Goal: Information Seeking & Learning: Learn about a topic

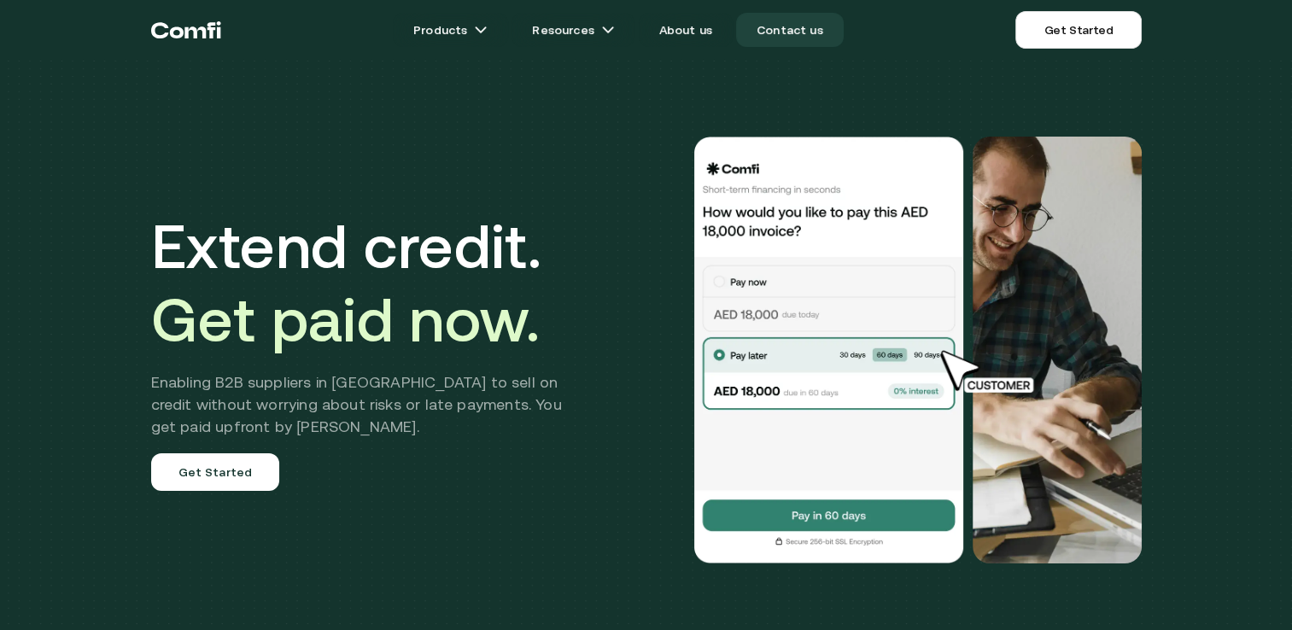
click at [779, 32] on link "Contact us" at bounding box center [790, 30] width 108 height 34
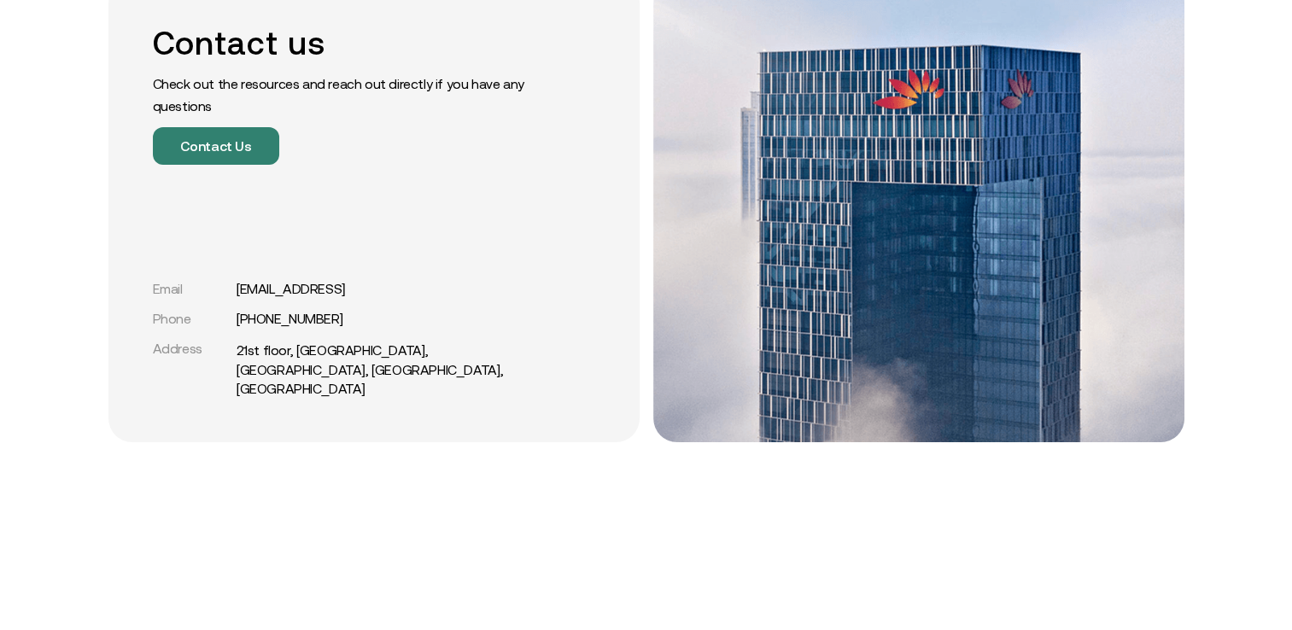
scroll to position [342, 0]
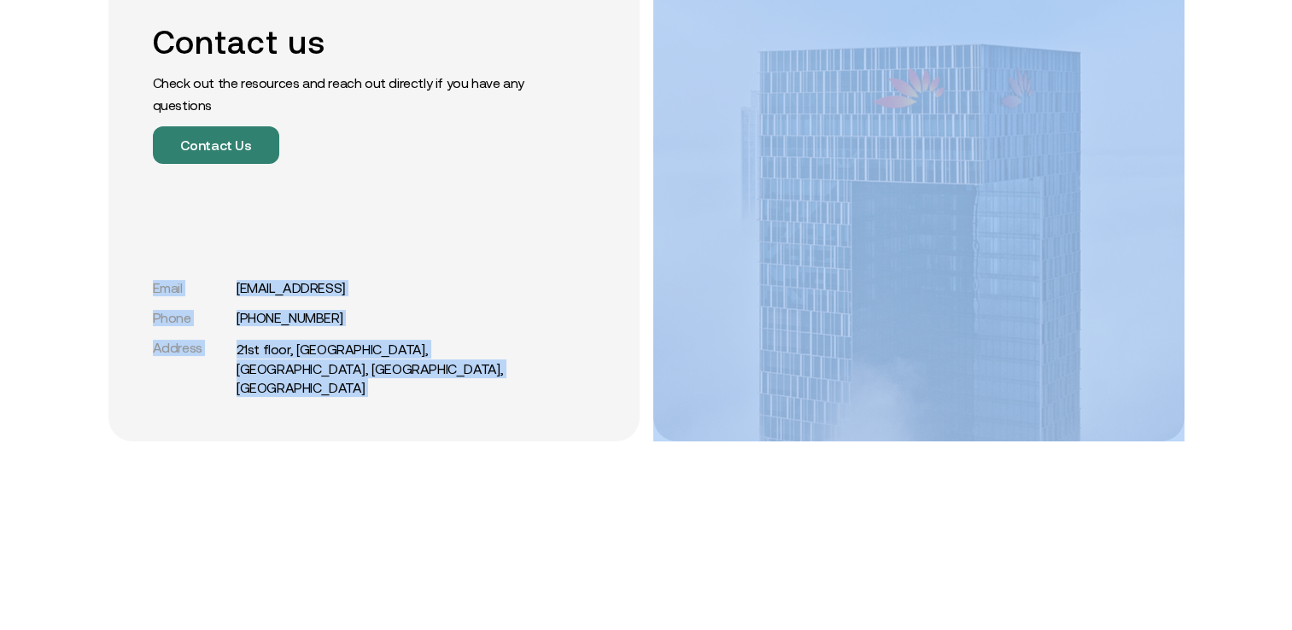
drag, startPoint x: 156, startPoint y: 283, endPoint x: 659, endPoint y: 393, distance: 514.9
click at [659, 393] on div "Contact us Check out the resources and reach out directly if you have any quest…" at bounding box center [646, 210] width 1076 height 463
drag, startPoint x: 659, startPoint y: 393, endPoint x: 547, endPoint y: 398, distance: 112.8
click at [547, 398] on div "Contact us Check out the resources and reach out directly if you have any quest…" at bounding box center [373, 210] width 531 height 463
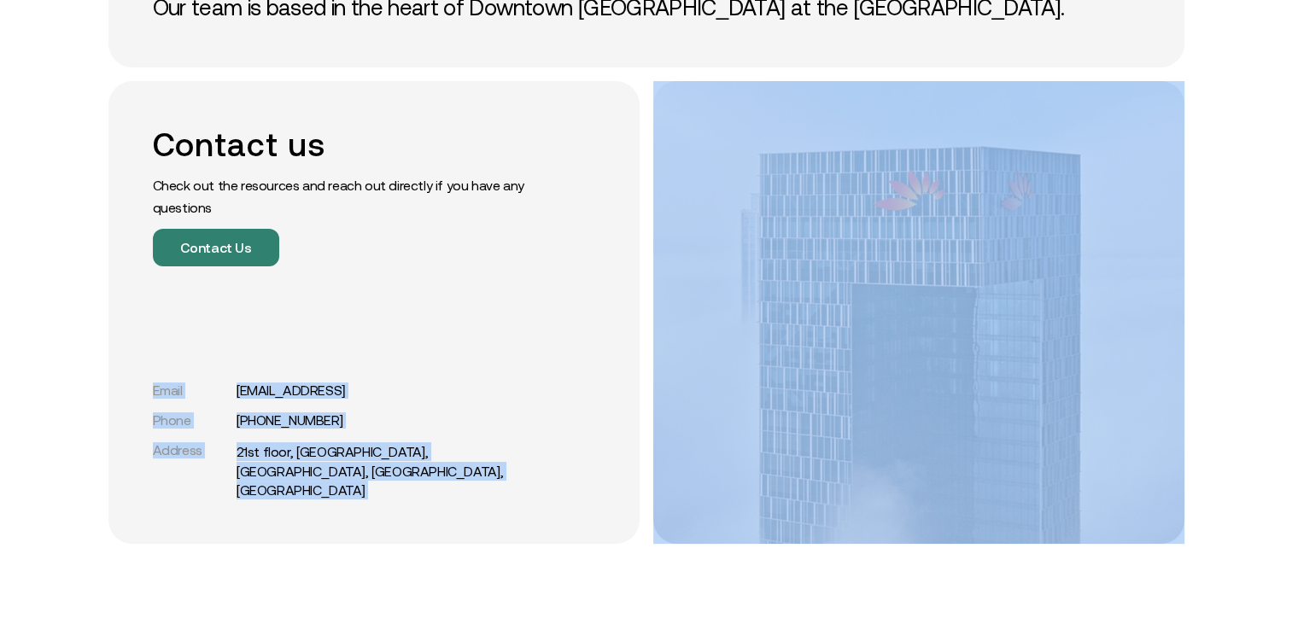
scroll to position [171, 0]
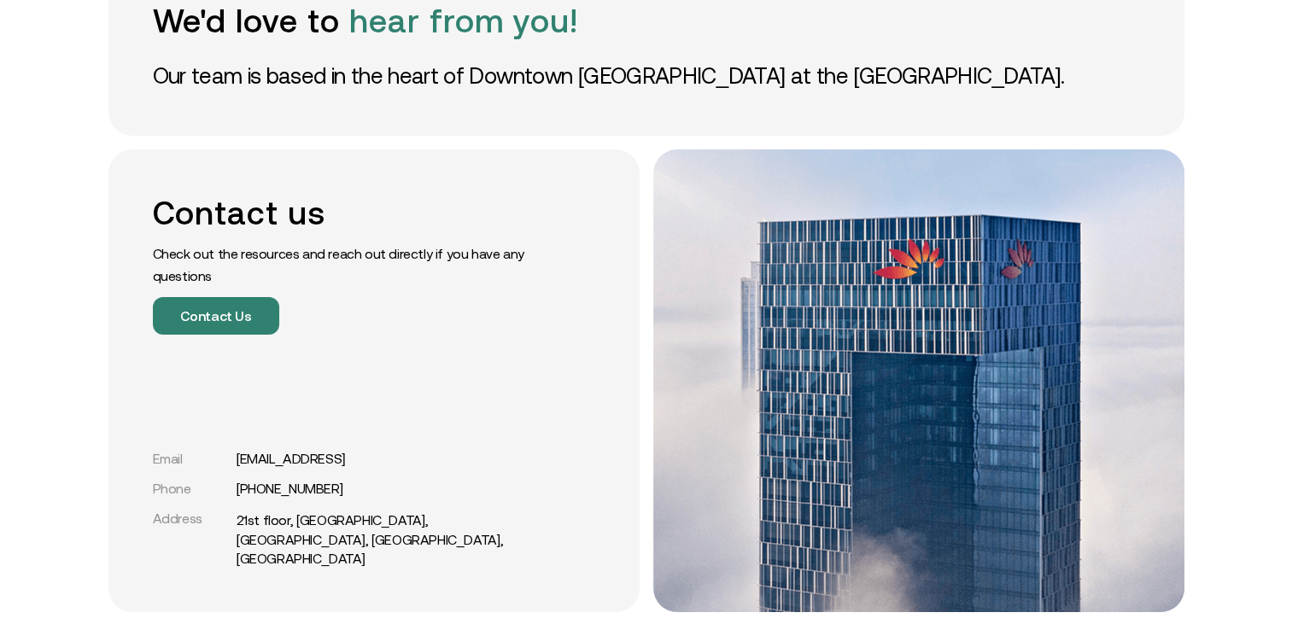
click at [441, 290] on div "Contact us Check out the resources and reach out directly if you have any quest…" at bounding box center [345, 264] width 384 height 141
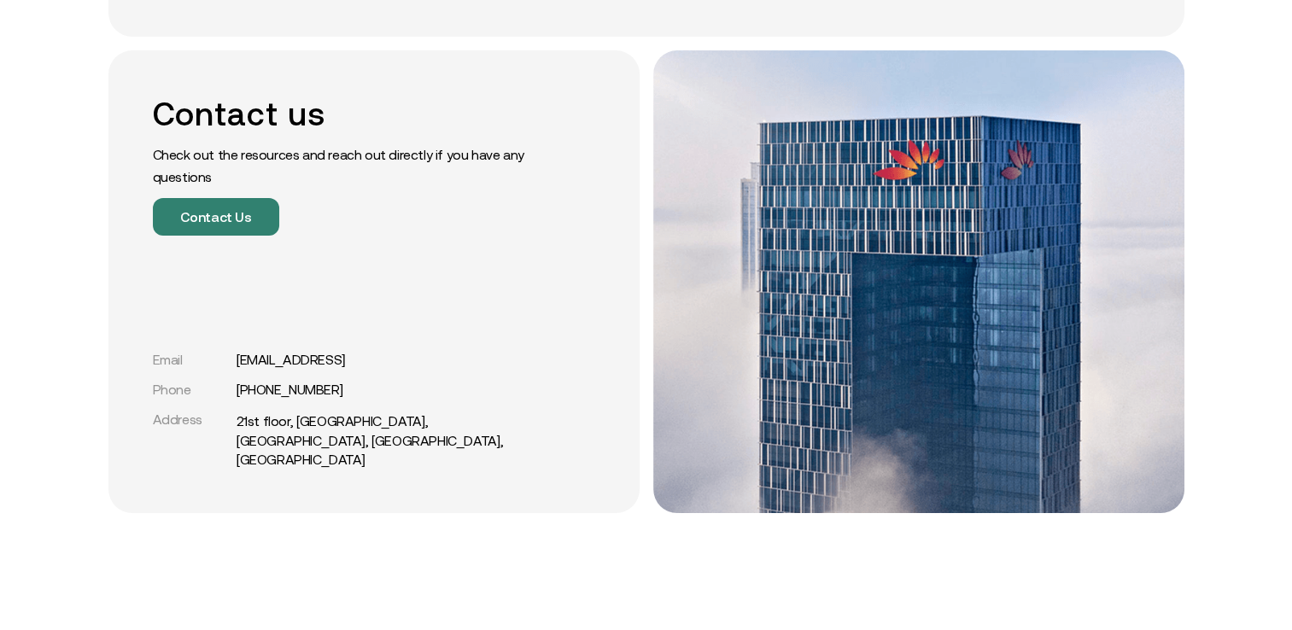
scroll to position [342, 0]
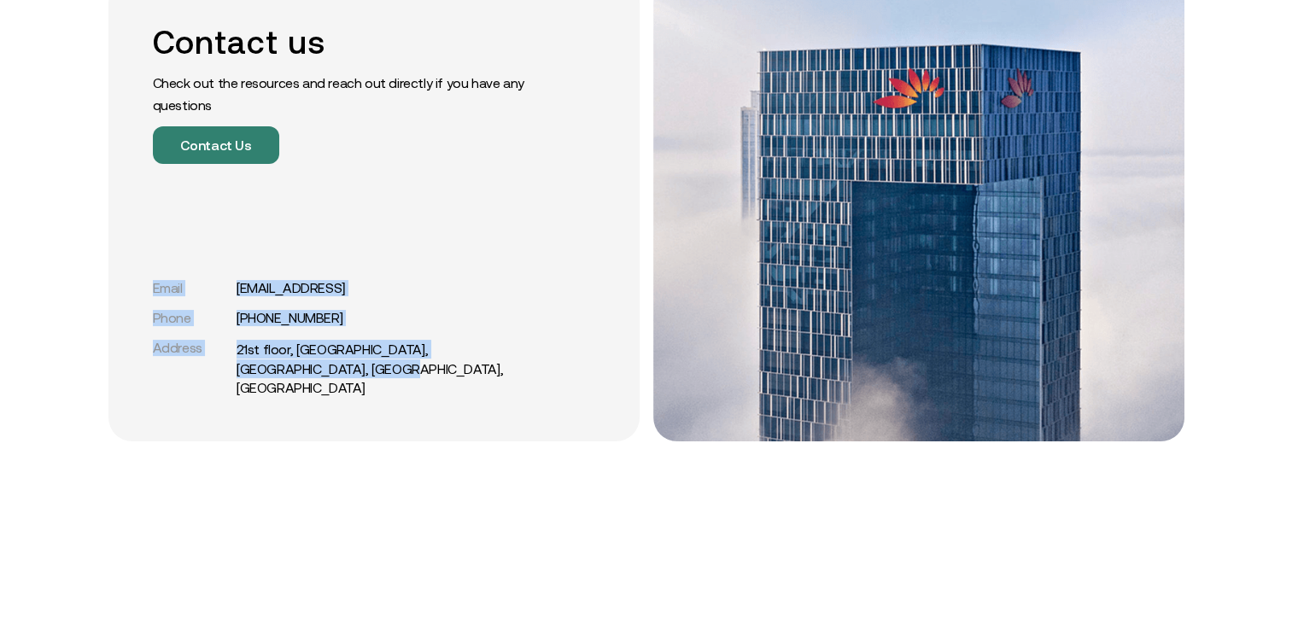
drag, startPoint x: 121, startPoint y: 275, endPoint x: 639, endPoint y: 394, distance: 531.0
click at [639, 394] on div "Contact us Check out the resources and reach out directly if you have any quest…" at bounding box center [373, 210] width 531 height 463
drag, startPoint x: 639, startPoint y: 394, endPoint x: 482, endPoint y: 251, distance: 212.2
click at [482, 251] on div "Contact us Check out the resources and reach out directly if you have any quest…" at bounding box center [373, 210] width 531 height 463
click at [126, 233] on div "Contact us Check out the resources and reach out directly if you have any quest…" at bounding box center [373, 210] width 531 height 463
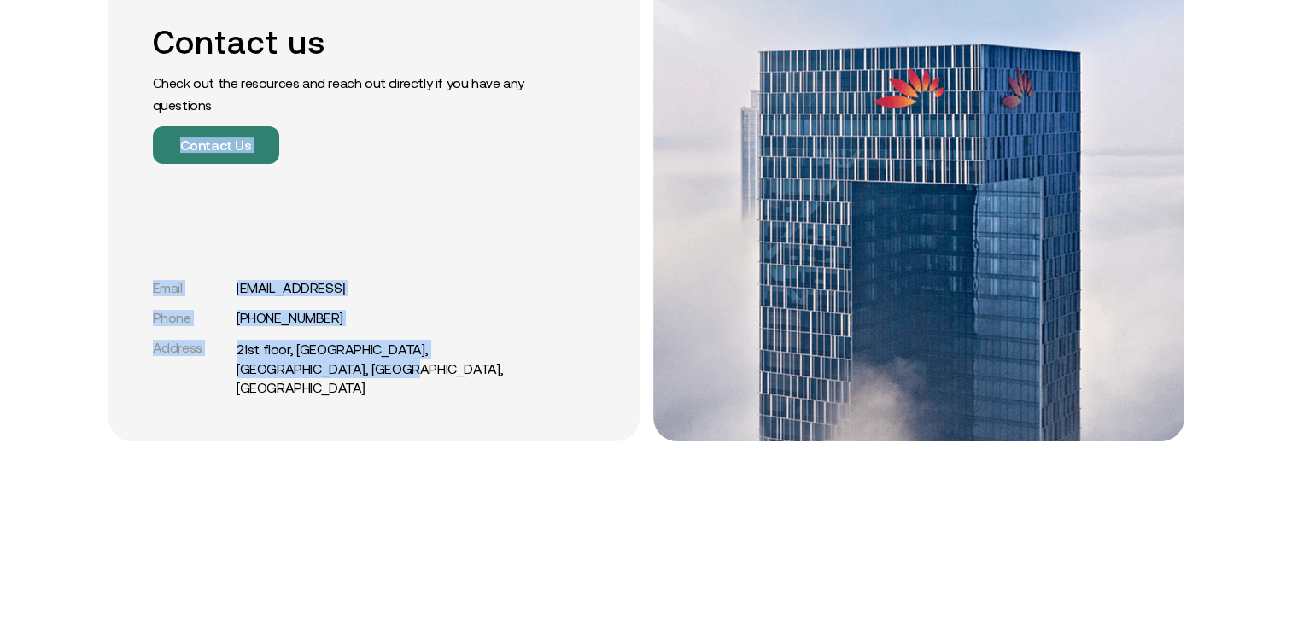
drag, startPoint x: 137, startPoint y: 220, endPoint x: 585, endPoint y: 391, distance: 479.8
click at [585, 391] on div "Contact us Check out the resources and reach out directly if you have any quest…" at bounding box center [373, 210] width 531 height 463
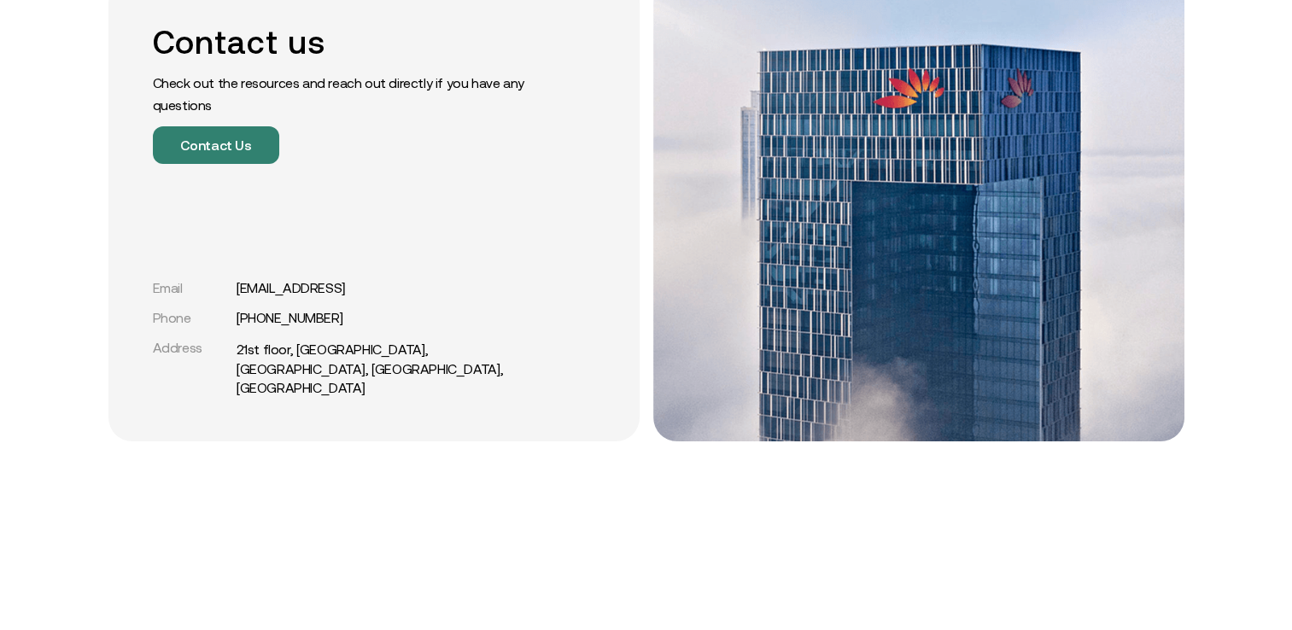
drag, startPoint x: 585, startPoint y: 391, endPoint x: 461, endPoint y: 206, distance: 222.9
click at [461, 206] on div "Contact us Check out the resources and reach out directly if you have any quest…" at bounding box center [373, 210] width 531 height 463
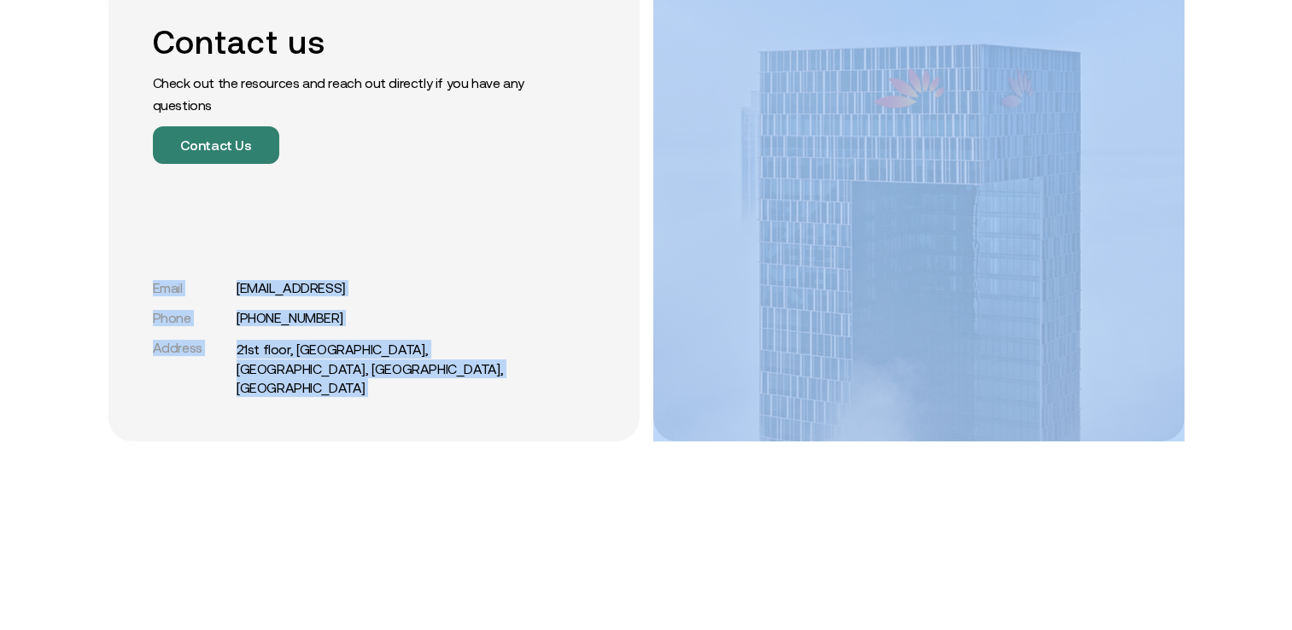
drag, startPoint x: 132, startPoint y: 252, endPoint x: 661, endPoint y: 397, distance: 549.0
click at [661, 397] on div "Contact us Check out the resources and reach out directly if you have any quest…" at bounding box center [646, 210] width 1076 height 463
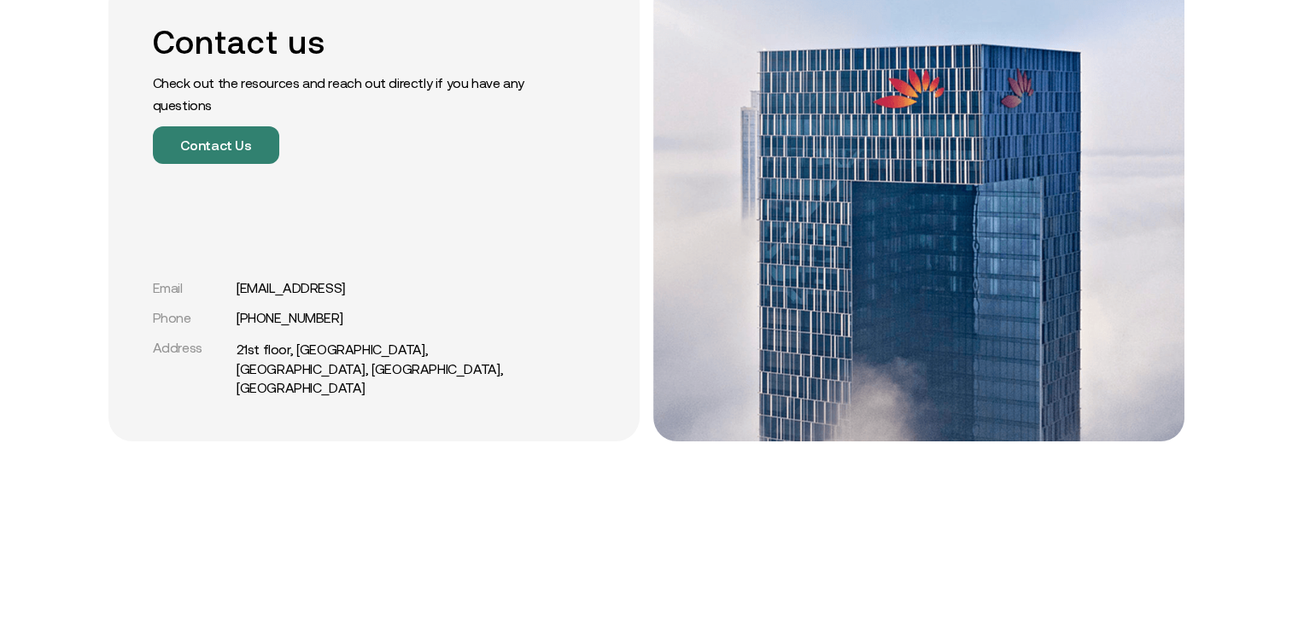
click at [157, 213] on div "Contact us Check out the resources and reach out directly if you have any quest…" at bounding box center [373, 210] width 531 height 463
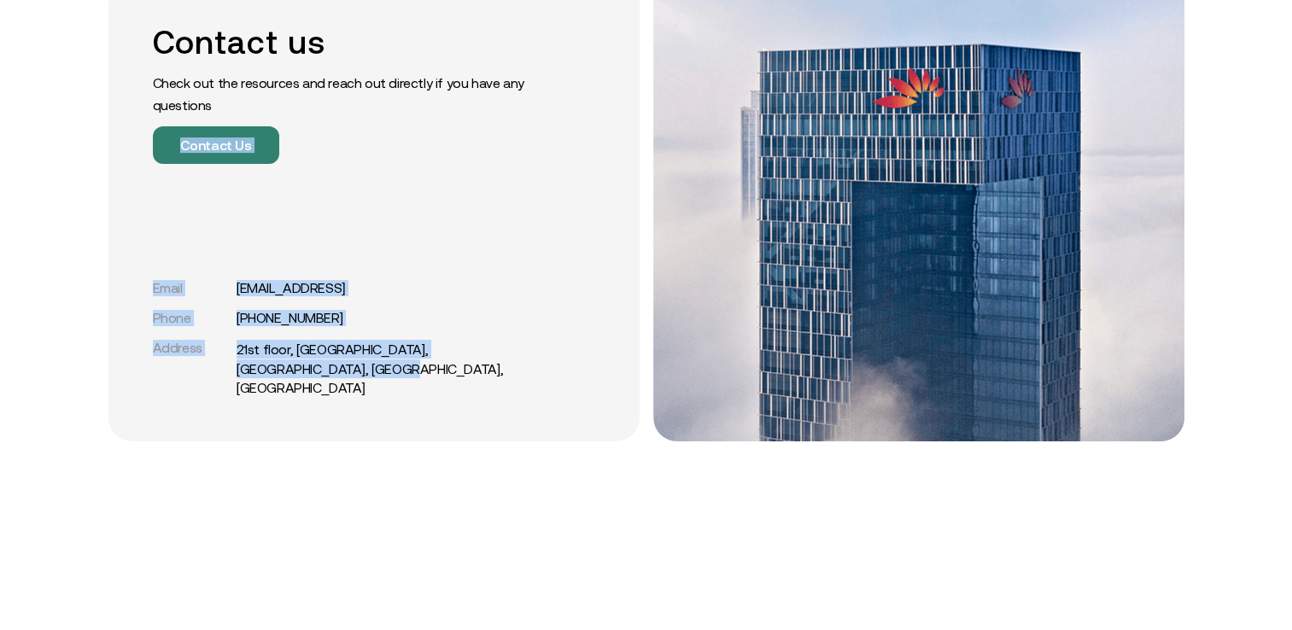
drag, startPoint x: 120, startPoint y: 208, endPoint x: 643, endPoint y: 430, distance: 568.7
click at [643, 430] on div "Contact us Check out the resources and reach out directly if you have any quest…" at bounding box center [646, 210] width 1076 height 463
drag, startPoint x: 643, startPoint y: 430, endPoint x: 529, endPoint y: 251, distance: 212.7
click at [529, 251] on div "Contact us Check out the resources and reach out directly if you have any quest…" at bounding box center [373, 210] width 531 height 463
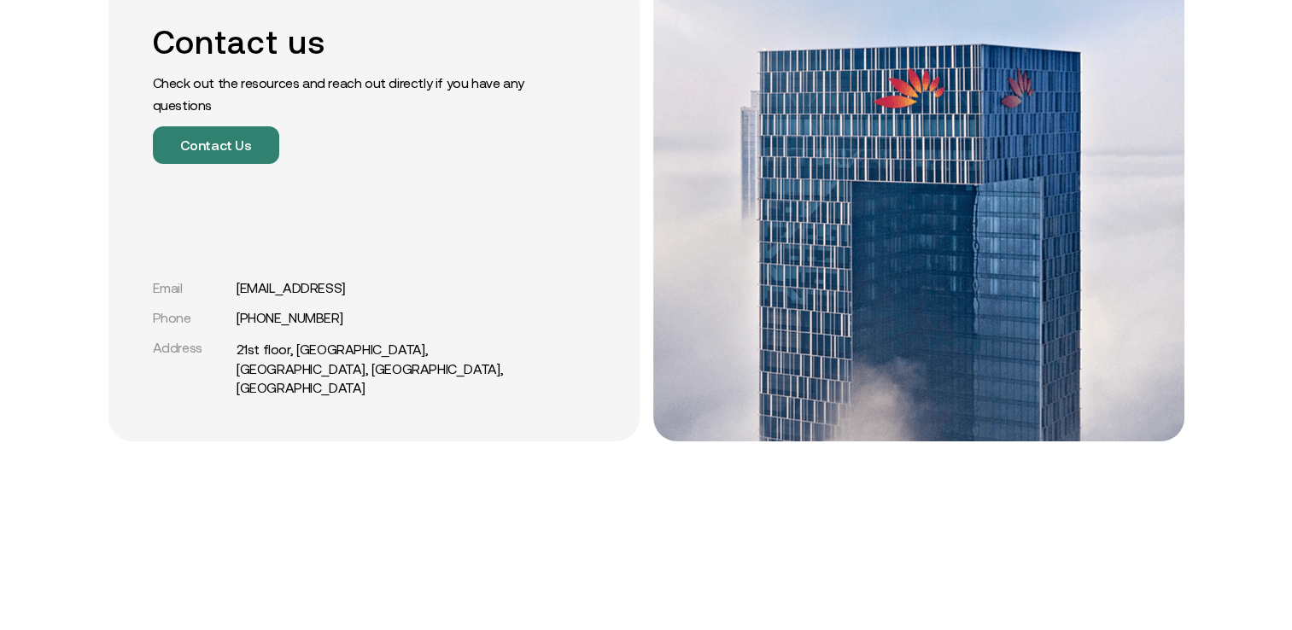
click at [396, 82] on p "Check out the resources and reach out directly if you have any questions" at bounding box center [345, 94] width 384 height 44
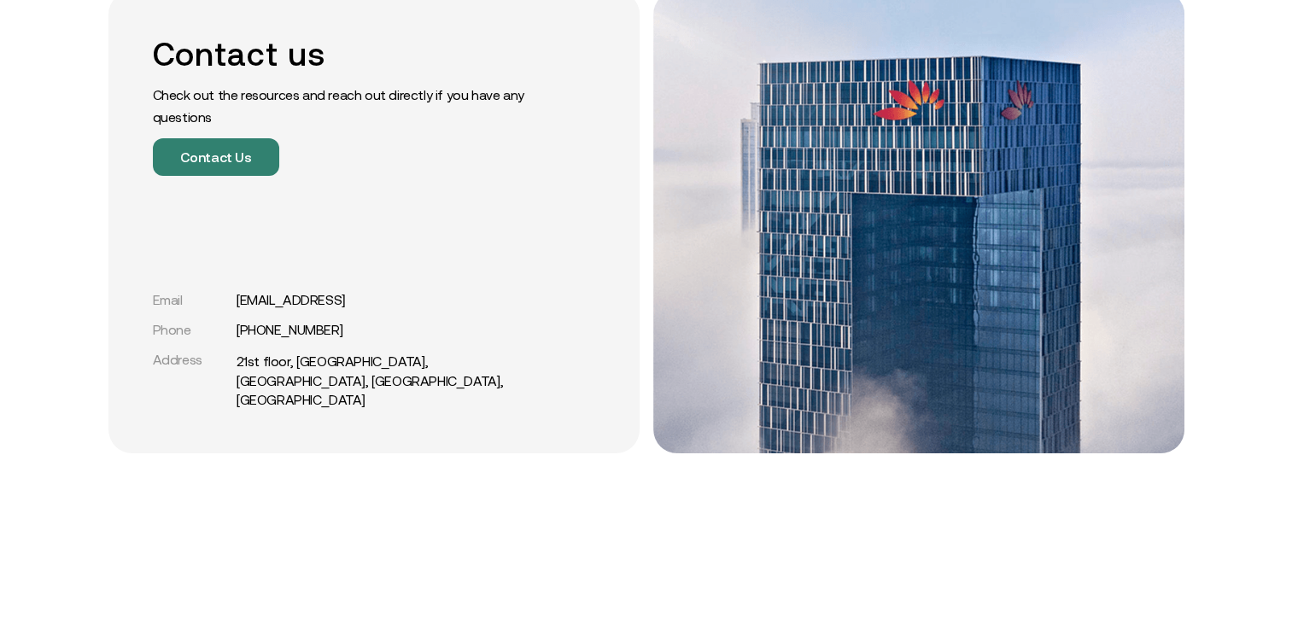
scroll to position [256, 0]
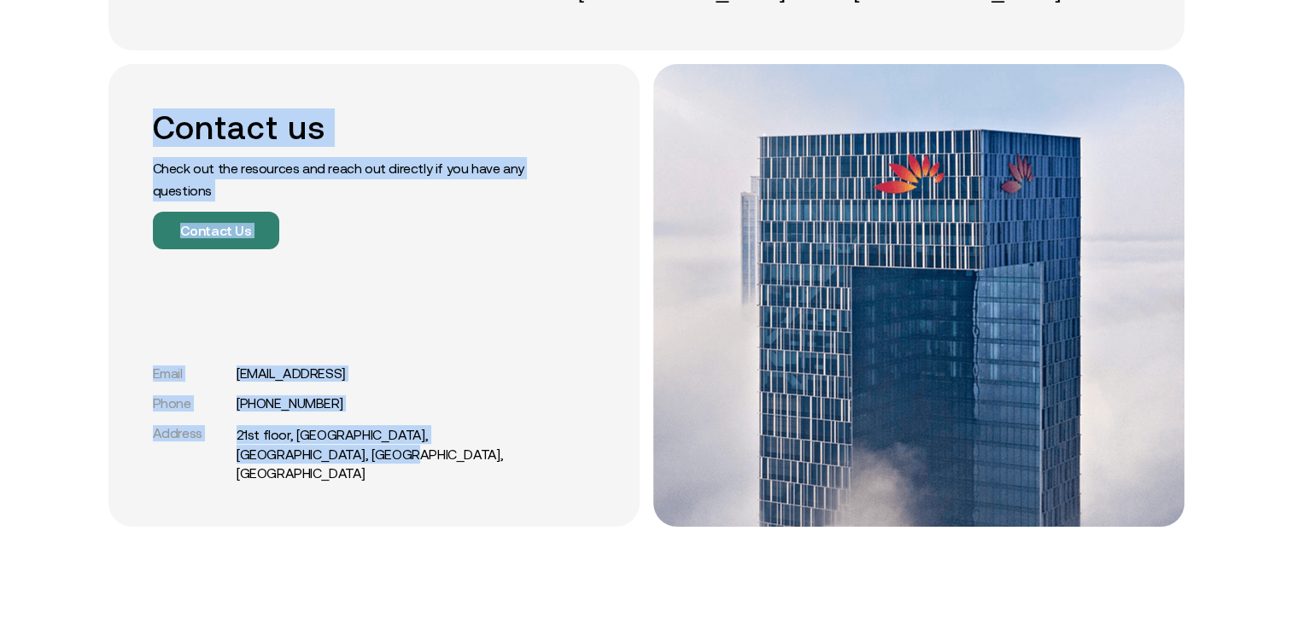
drag, startPoint x: 145, startPoint y: 114, endPoint x: 583, endPoint y: 473, distance: 566.2
click at [583, 473] on div "Contact us Check out the resources and reach out directly if you have any quest…" at bounding box center [373, 295] width 531 height 463
drag, startPoint x: 582, startPoint y: 471, endPoint x: 489, endPoint y: 323, distance: 175.3
click at [498, 320] on div "Contact us Check out the resources and reach out directly if you have any quest…" at bounding box center [373, 295] width 531 height 463
click at [407, 190] on p "Check out the resources and reach out directly if you have any questions" at bounding box center [345, 179] width 384 height 44
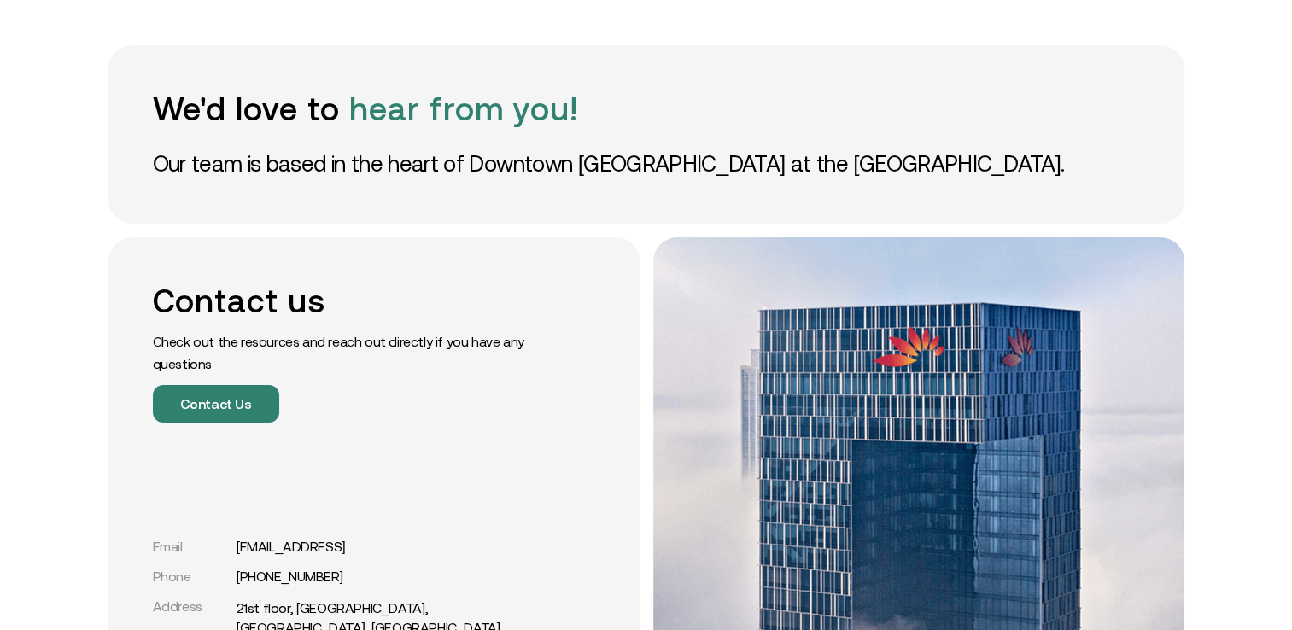
scroll to position [0, 0]
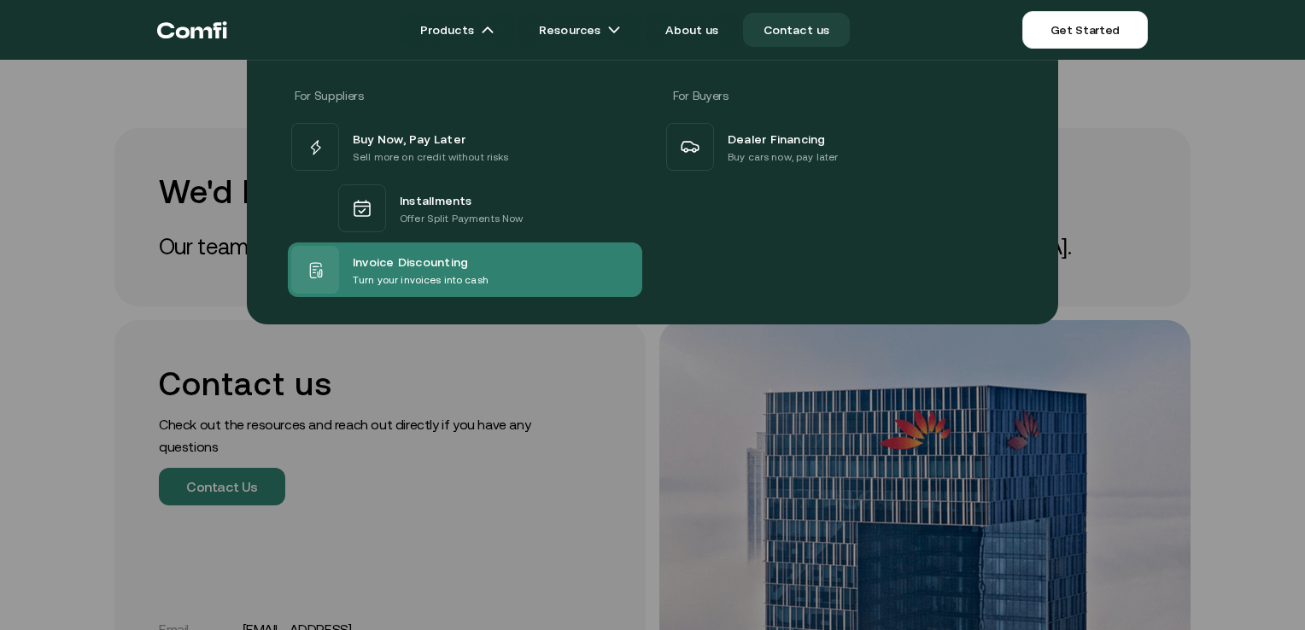
click at [435, 258] on span "Invoice Discounting" at bounding box center [410, 261] width 115 height 20
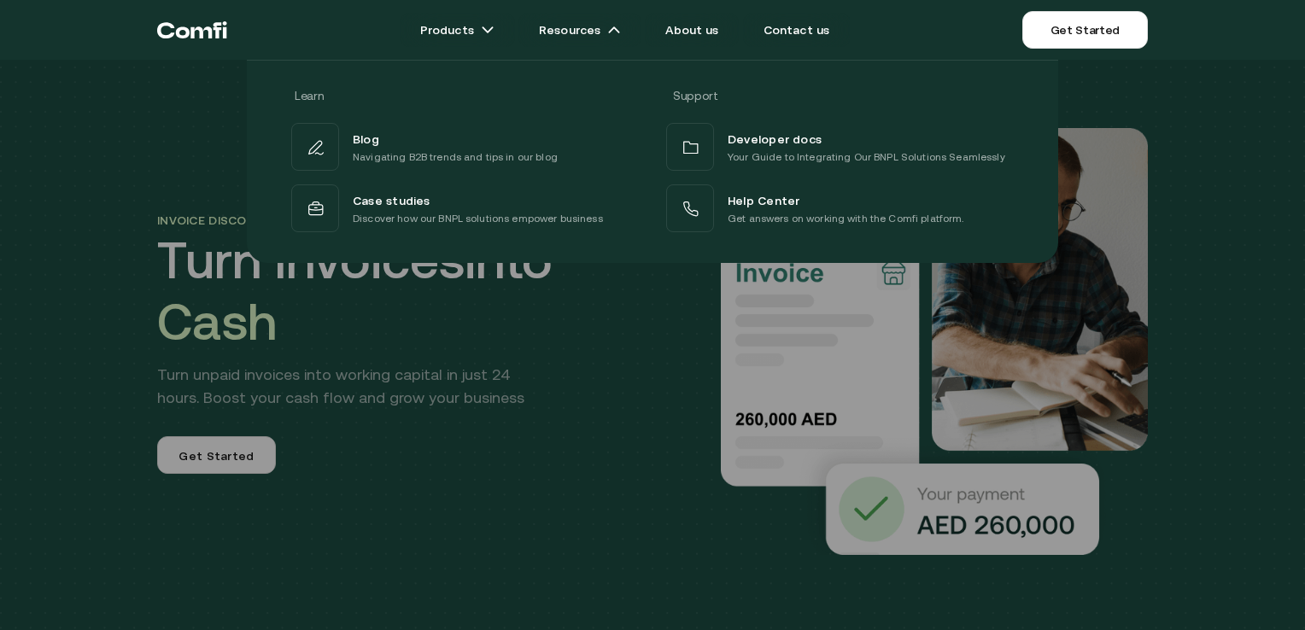
click at [188, 119] on div "Learn Support Blog Navigating B2B trends and tips in our blog Developer docs Yo…" at bounding box center [652, 155] width 1305 height 216
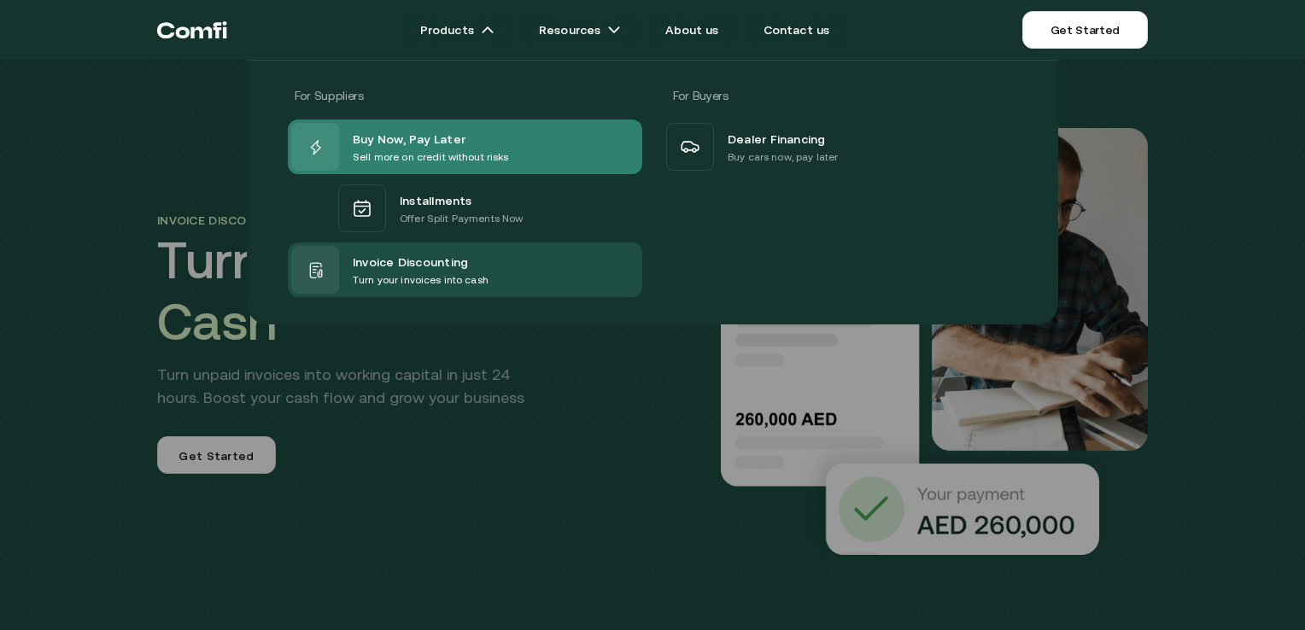
click at [396, 144] on span "Buy Now, Pay Later" at bounding box center [409, 138] width 113 height 20
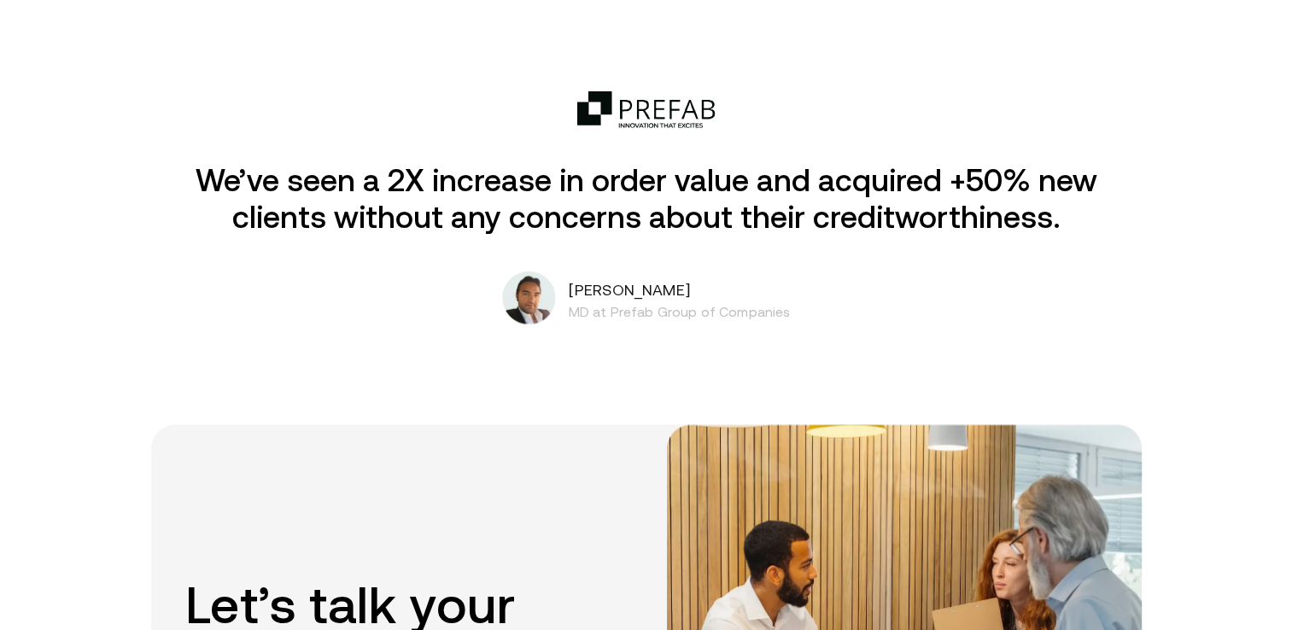
scroll to position [2989, 0]
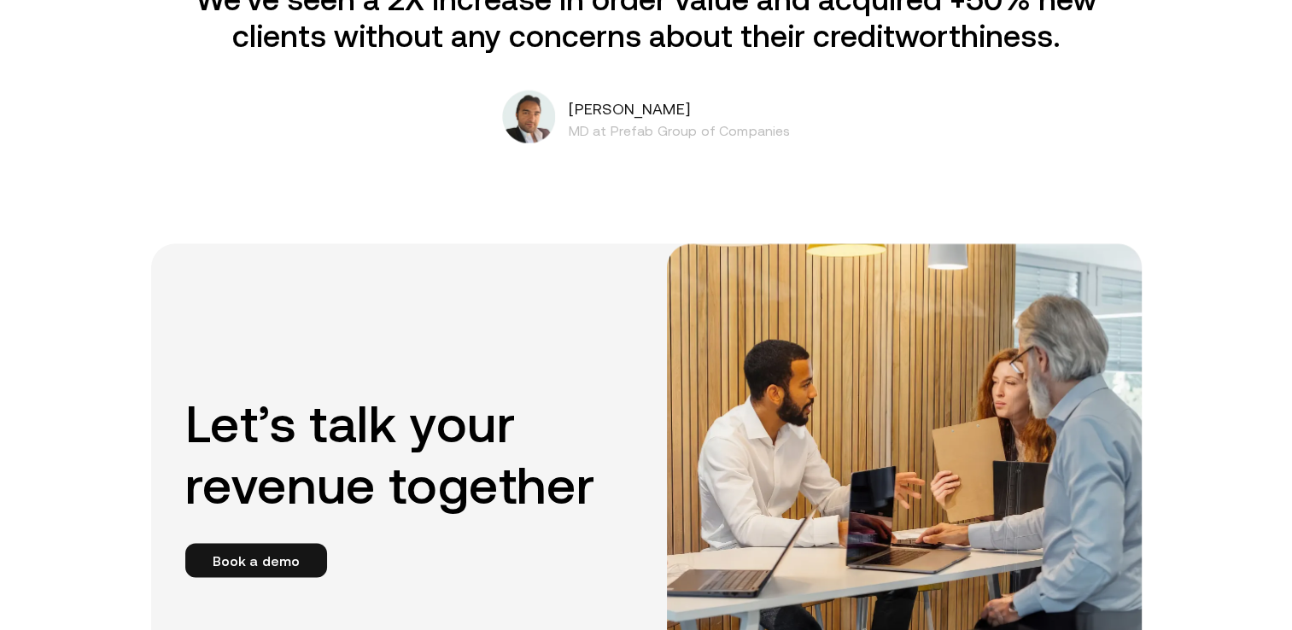
click at [667, 114] on h3 "[PERSON_NAME]" at bounding box center [680, 109] width 222 height 22
click at [555, 128] on img at bounding box center [528, 116] width 53 height 53
click at [527, 128] on img at bounding box center [528, 116] width 53 height 53
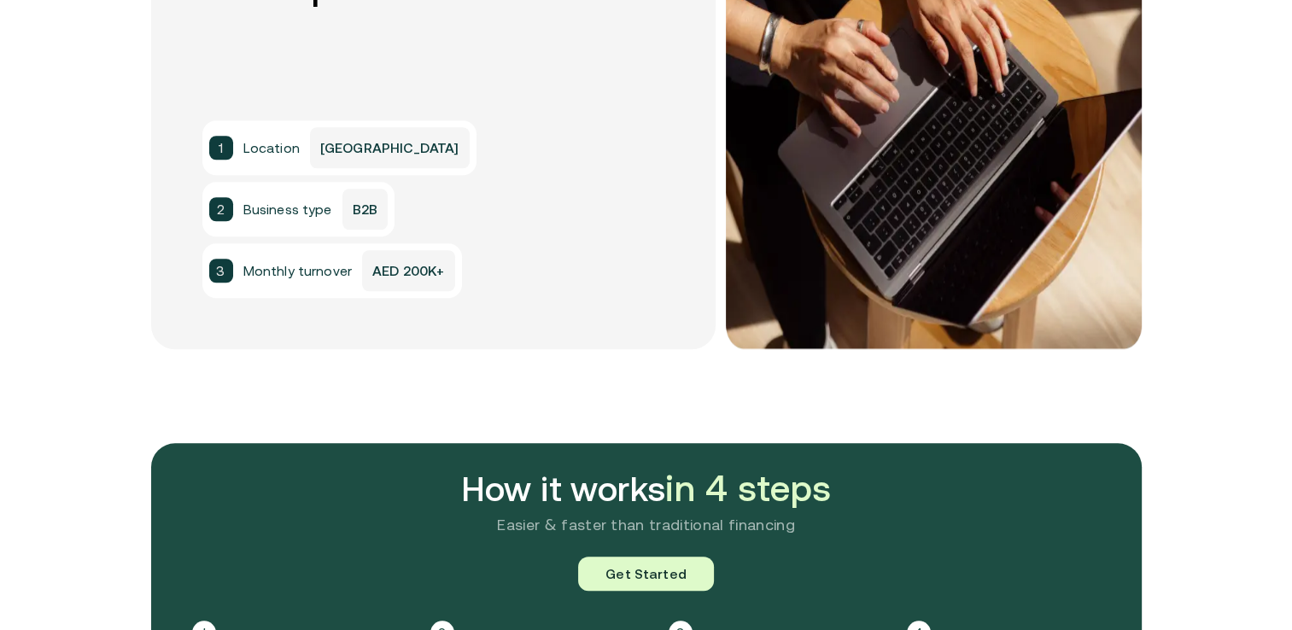
scroll to position [1537, 0]
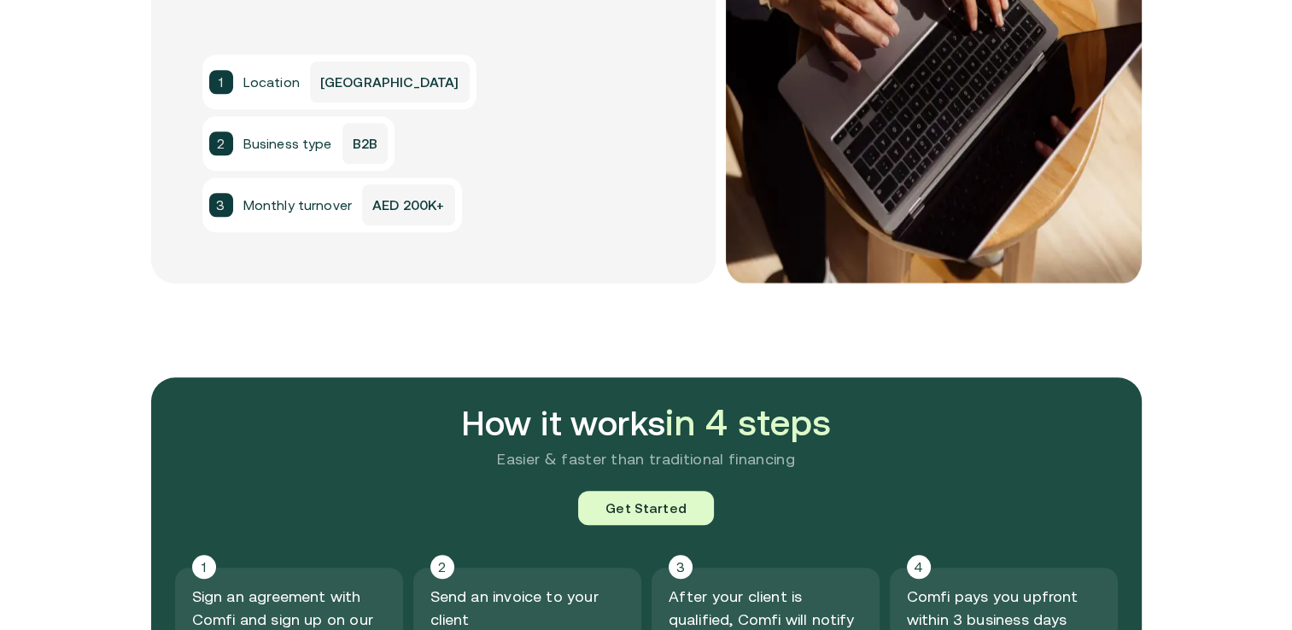
click at [416, 202] on p "AED 200K+" at bounding box center [408, 204] width 92 height 41
click at [375, 159] on p "B2B" at bounding box center [364, 143] width 45 height 41
click at [342, 99] on p "[GEOGRAPHIC_DATA]" at bounding box center [390, 81] width 160 height 41
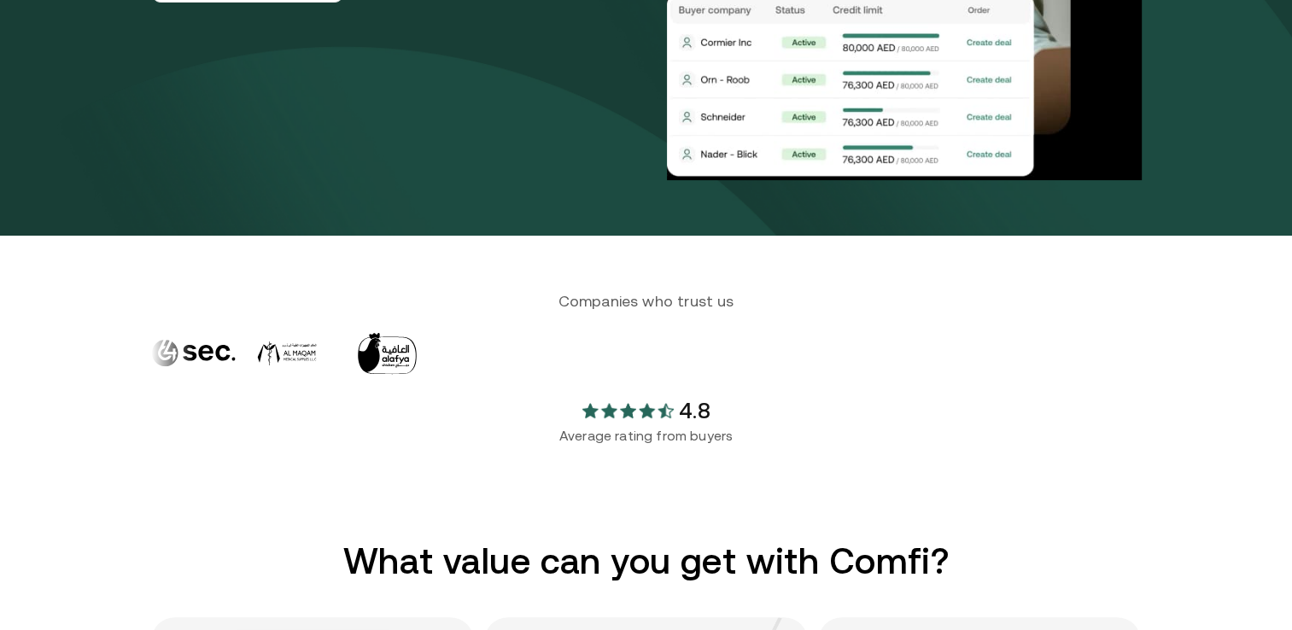
scroll to position [0, 0]
